Goal: Information Seeking & Learning: Learn about a topic

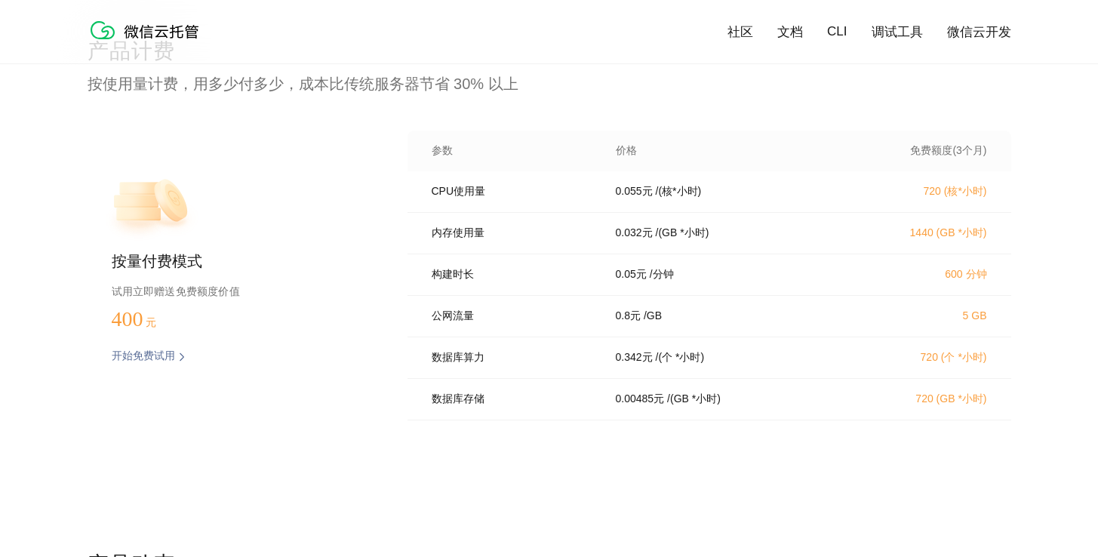
scroll to position [3063, 0]
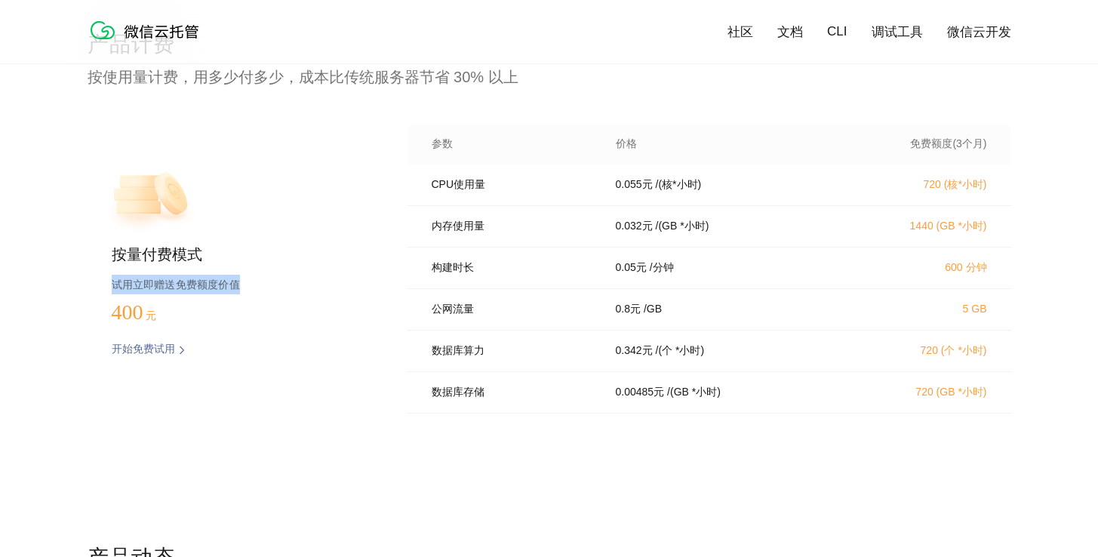
drag, startPoint x: 99, startPoint y: 285, endPoint x: 281, endPoint y: 287, distance: 181.8
click at [281, 287] on div "按量付费模式 试用立即赠送免费额度价值 400 元 开始免费试用 预估费用" at bounding box center [224, 273] width 272 height 299
click at [281, 287] on p "试用立即赠送免费额度价值" at bounding box center [235, 285] width 247 height 20
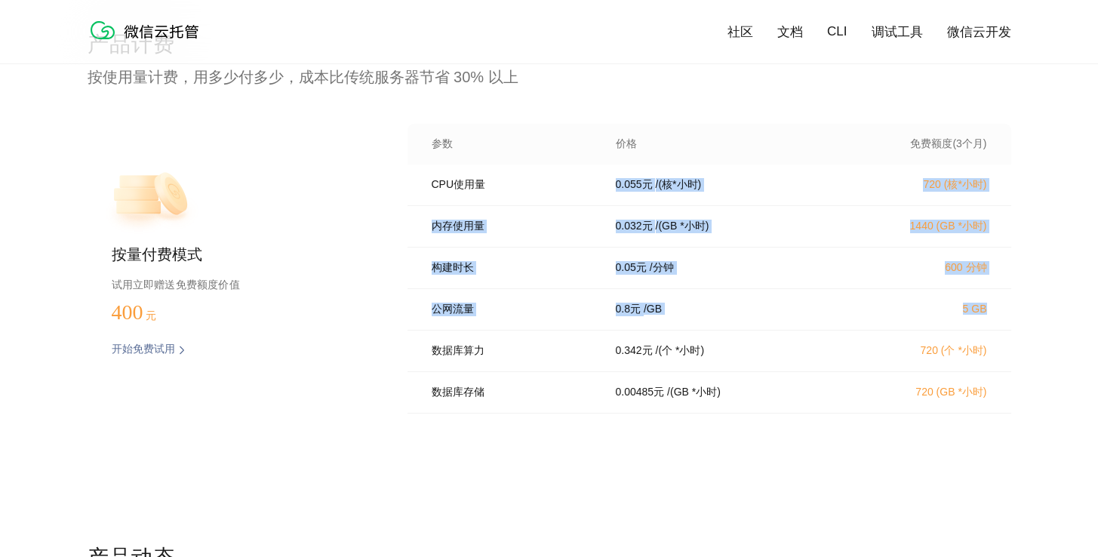
drag, startPoint x: 1014, startPoint y: 317, endPoint x: 613, endPoint y: 170, distance: 426.5
click at [613, 170] on div "产品计费 按使用量计费，用多少付多少，成本比传统服务器节省 30% 以上 按量付费模式 试用立即赠送免费额度价值 400 元 开始免费试用 预估费用 参数 价…" at bounding box center [549, 286] width 1098 height 513
click at [770, 222] on div "内存使用量 0.032 元 / (GB *小时) 1440 (GB *小时)" at bounding box center [709, 226] width 604 height 41
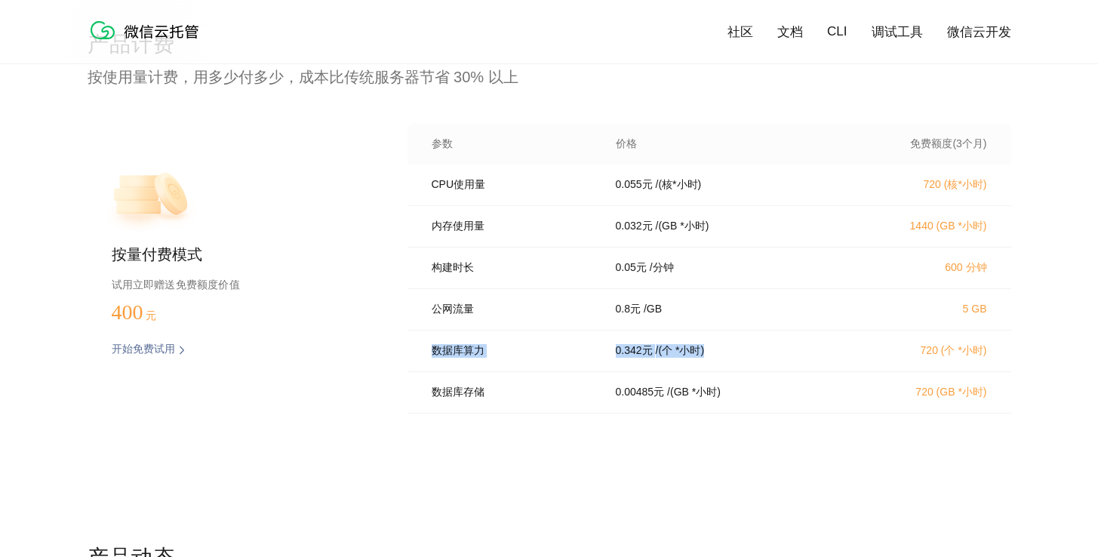
drag, startPoint x: 723, startPoint y: 355, endPoint x: 417, endPoint y: 355, distance: 305.5
click at [417, 355] on div "数据库算力 0.342 元 / (个 *小时) 720 (个 *小时)" at bounding box center [709, 350] width 604 height 41
click at [684, 372] on div "数据库算力 0.342 元 / (个 *小时) 720 (个 *小时)" at bounding box center [709, 350] width 604 height 41
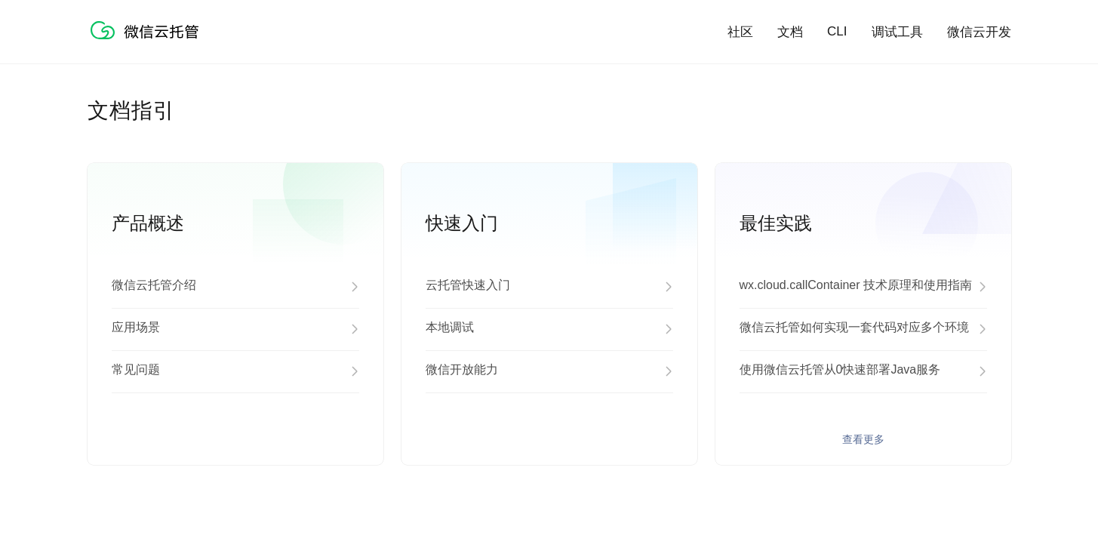
scroll to position [3873, 0]
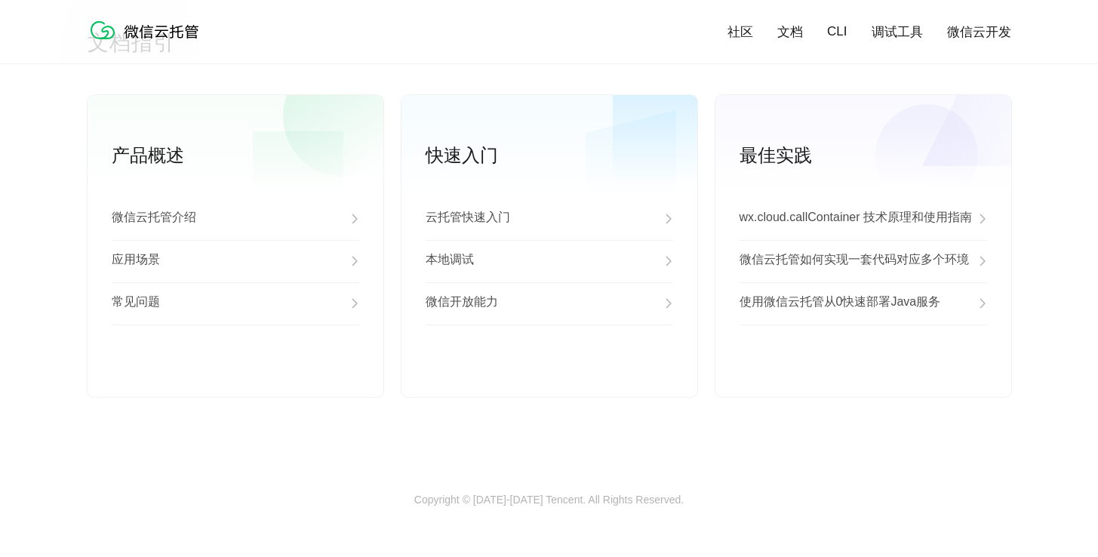
click at [770, 29] on div "社区 文档 CLI 调试工具 微信云开发" at bounding box center [856, 31] width 307 height 17
click at [794, 31] on link "文档" at bounding box center [790, 31] width 26 height 17
